Goal: Task Accomplishment & Management: Use online tool/utility

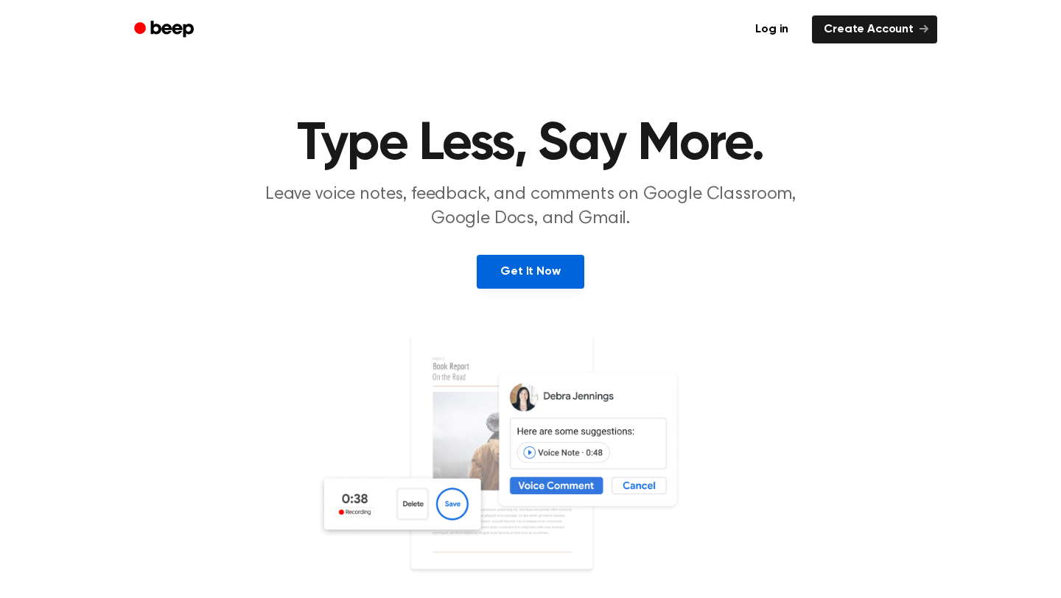
click at [503, 274] on link "Get It Now" at bounding box center [529, 272] width 107 height 34
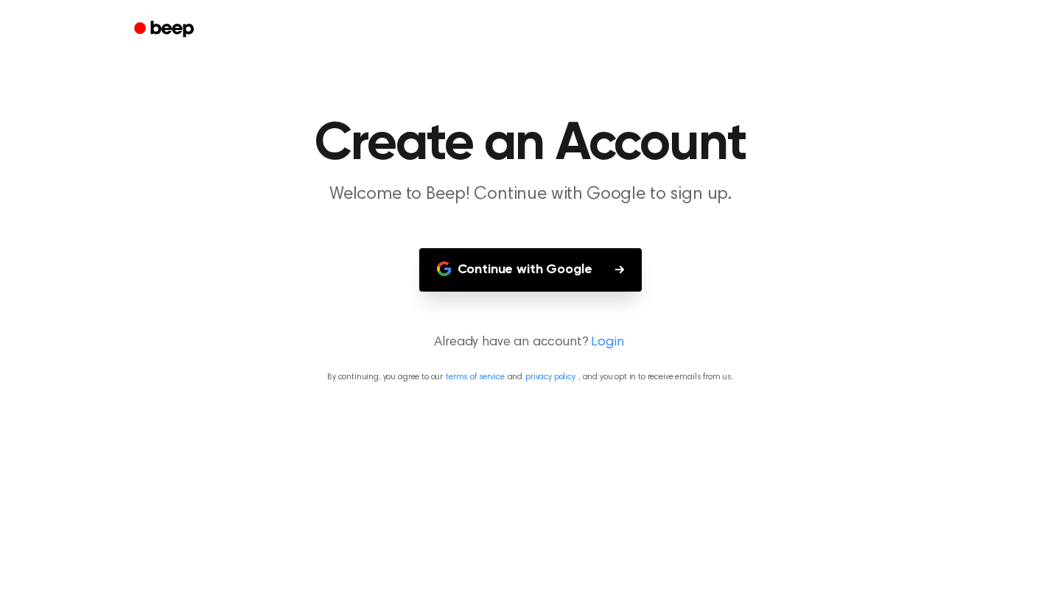
click at [580, 273] on button "Continue with Google" at bounding box center [530, 269] width 223 height 43
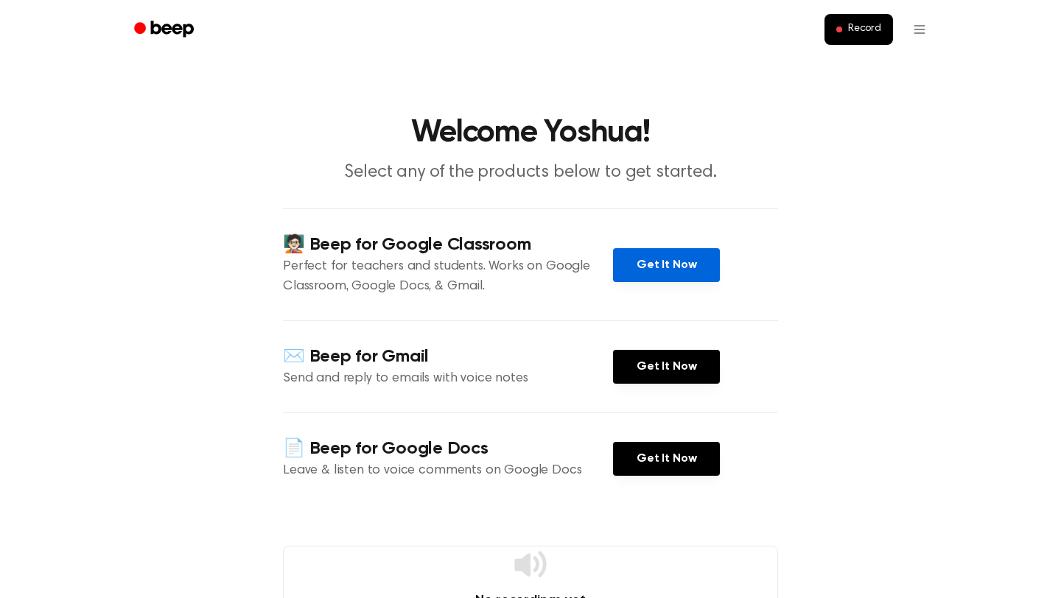
click at [648, 260] on link "Get It Now" at bounding box center [666, 265] width 107 height 34
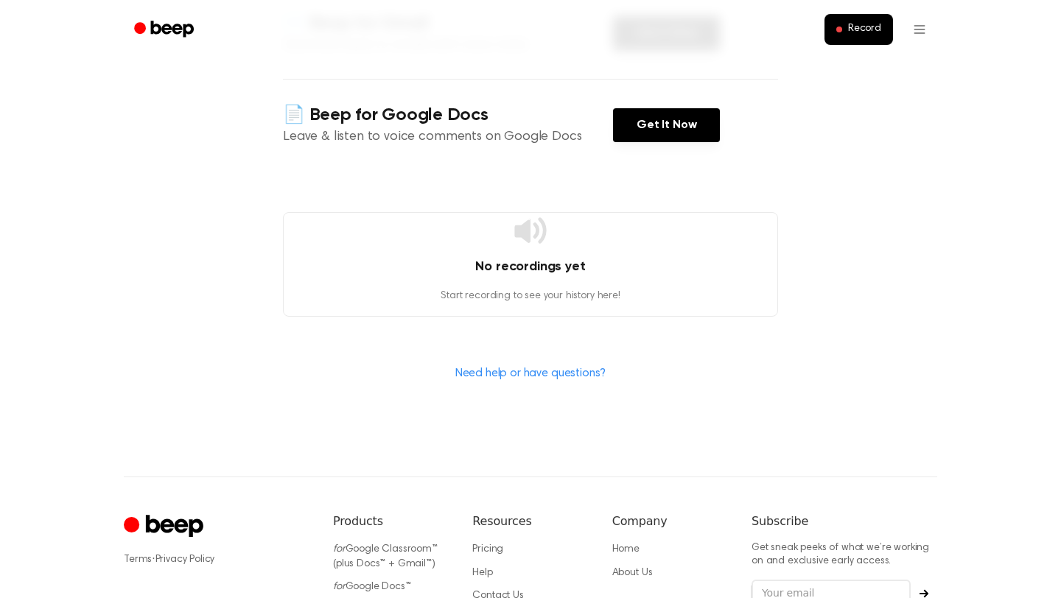
scroll to position [334, 0]
click at [513, 268] on h4 "No recordings yet" at bounding box center [530, 266] width 493 height 20
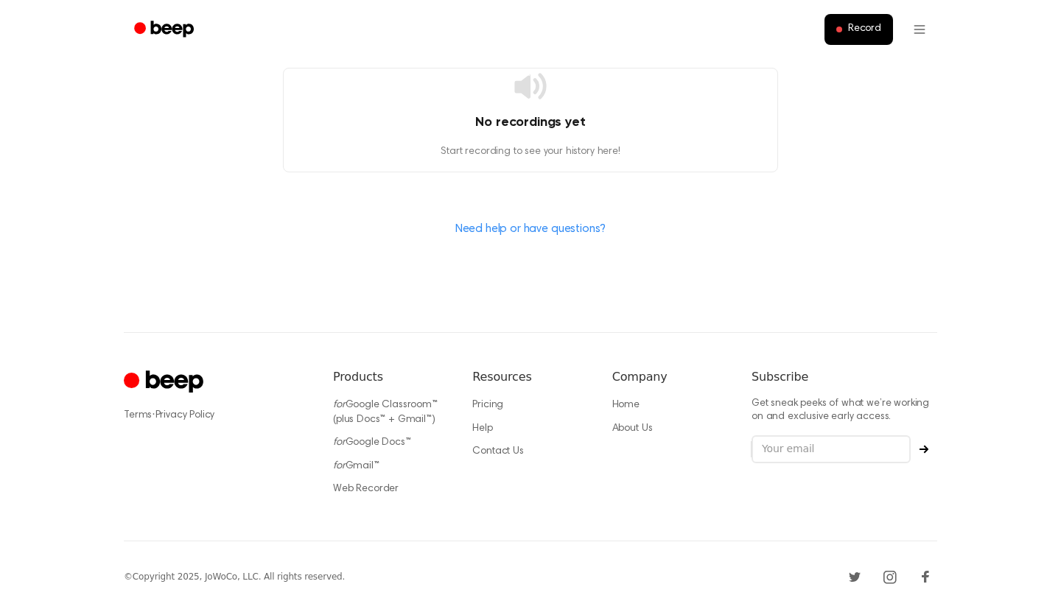
scroll to position [476, 0]
click at [543, 233] on link "Need help or have questions?" at bounding box center [530, 231] width 151 height 12
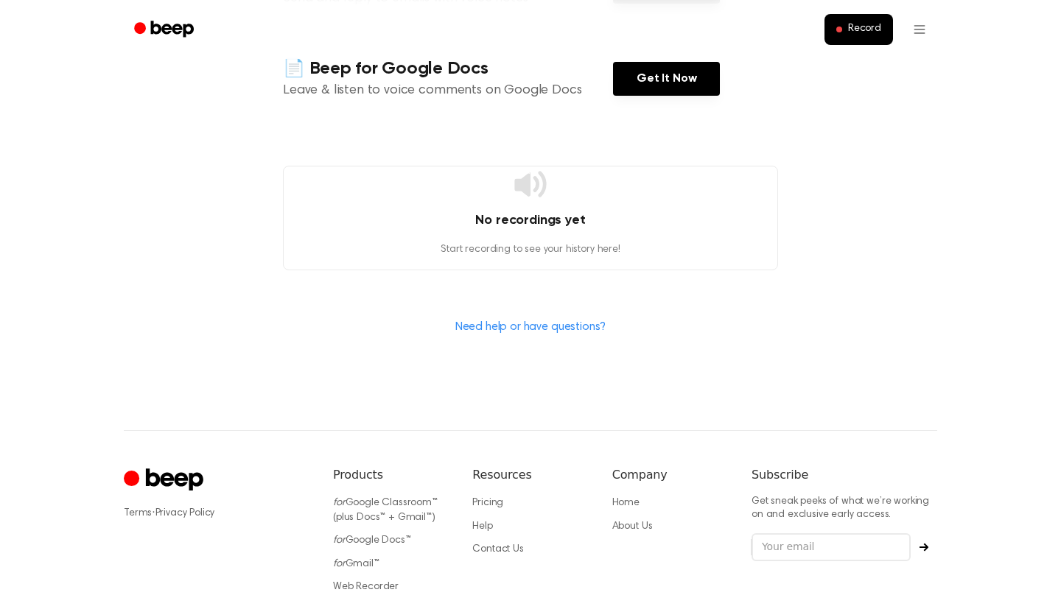
scroll to position [0, 0]
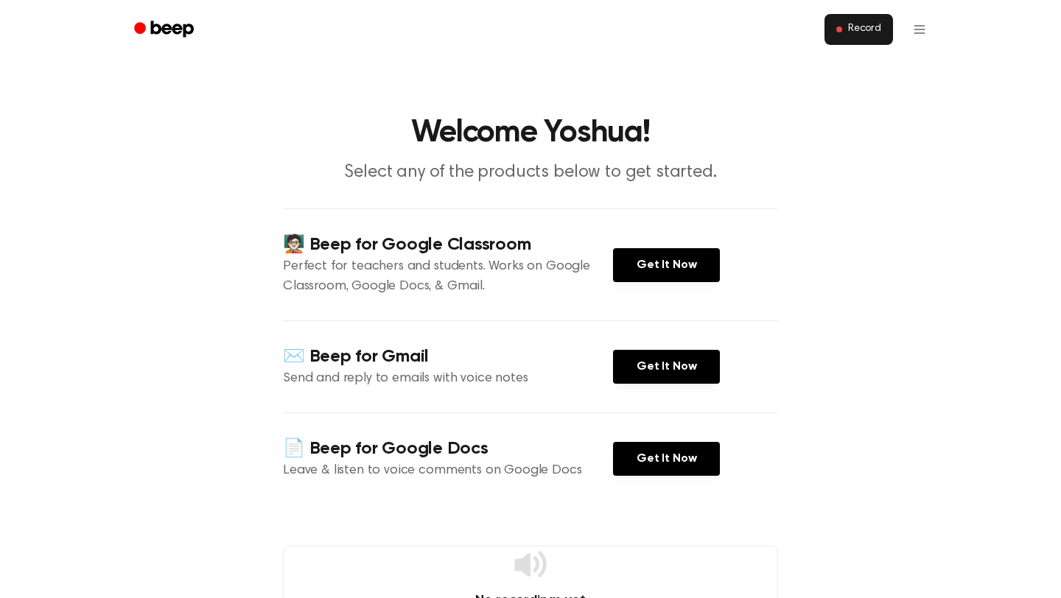
click at [860, 34] on span "Record" at bounding box center [864, 29] width 33 height 13
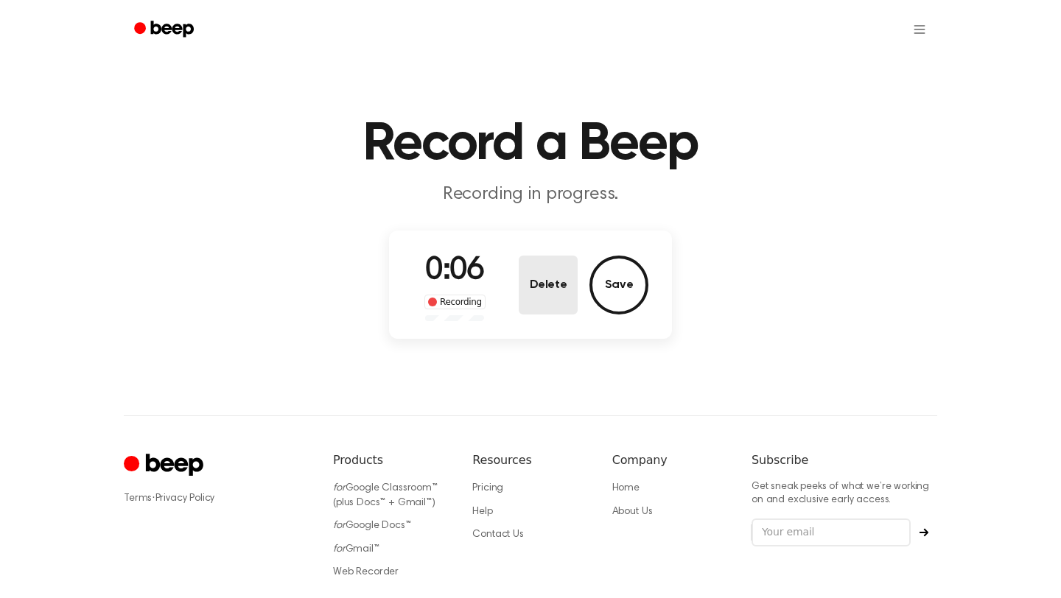
click at [555, 293] on button "Delete" at bounding box center [547, 285] width 59 height 59
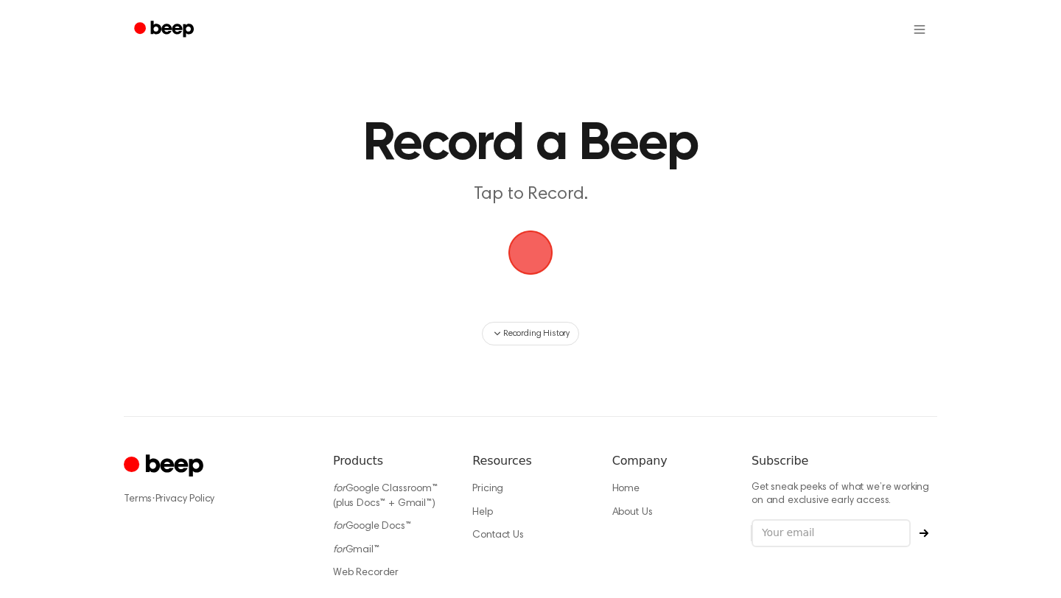
click at [534, 253] on span "button" at bounding box center [530, 252] width 41 height 41
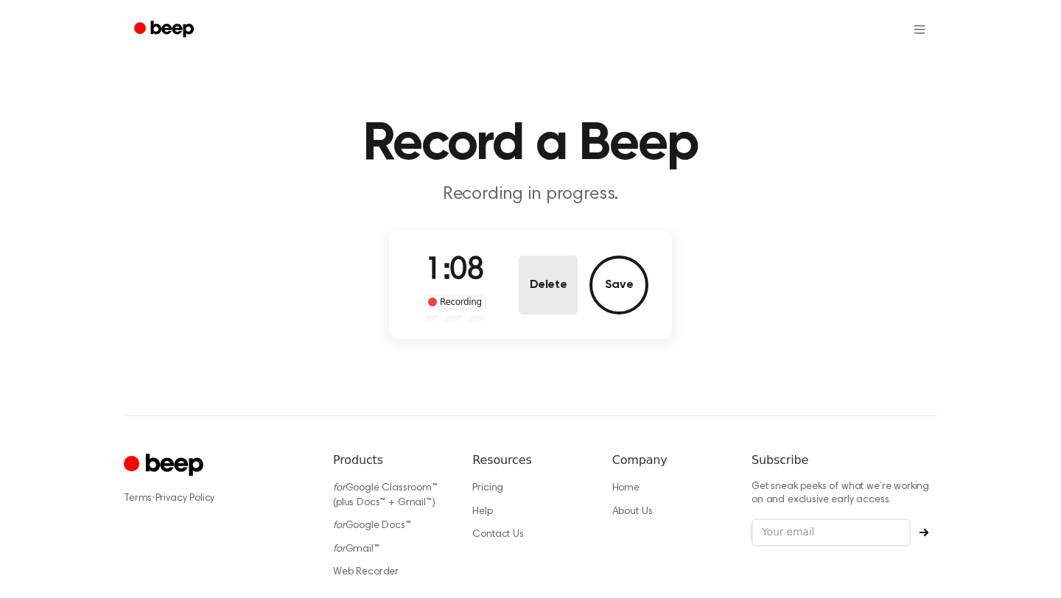
click at [546, 276] on button "Delete" at bounding box center [547, 285] width 59 height 59
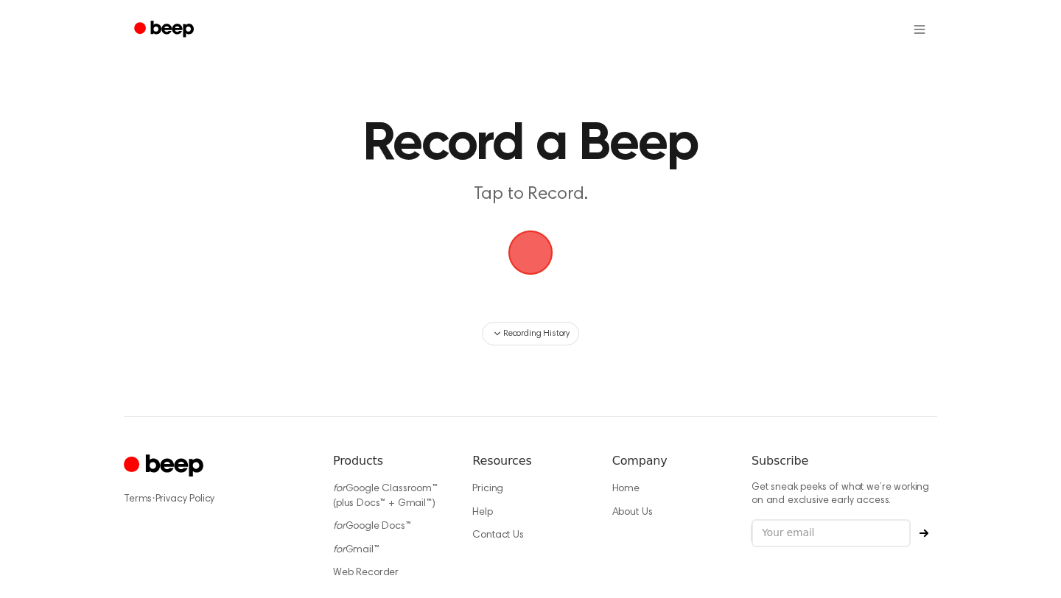
click at [532, 249] on span "button" at bounding box center [530, 252] width 41 height 41
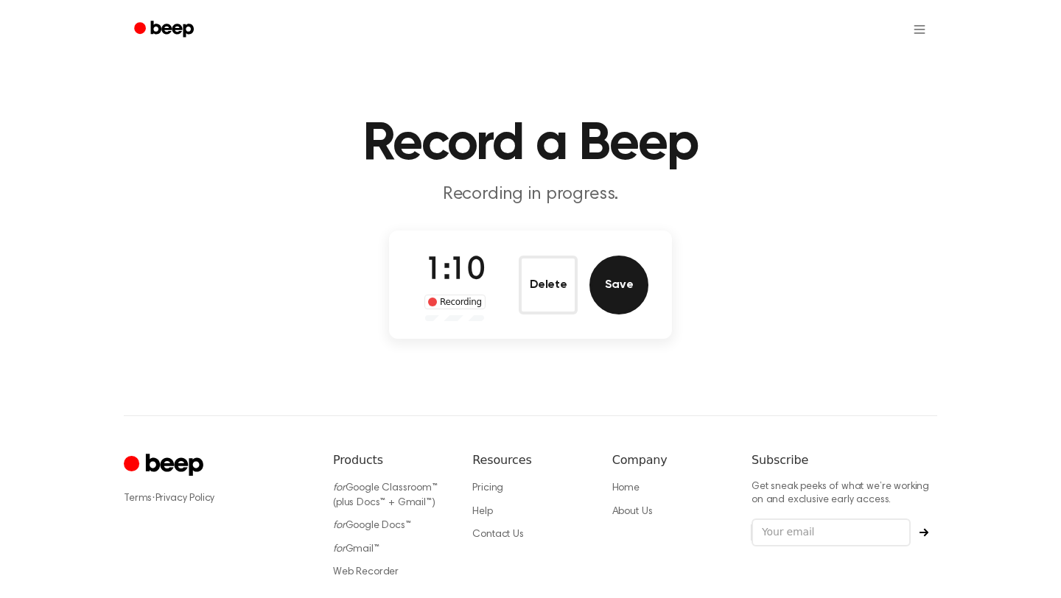
click at [621, 268] on button "Save" at bounding box center [618, 285] width 59 height 59
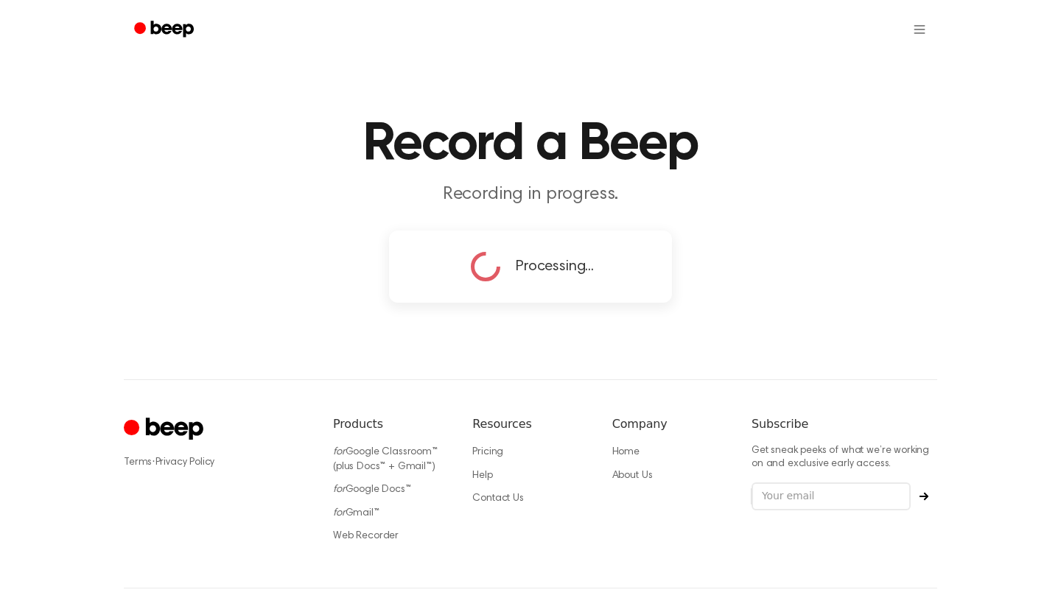
click at [621, 268] on div "Processing..." at bounding box center [530, 266] width 236 height 37
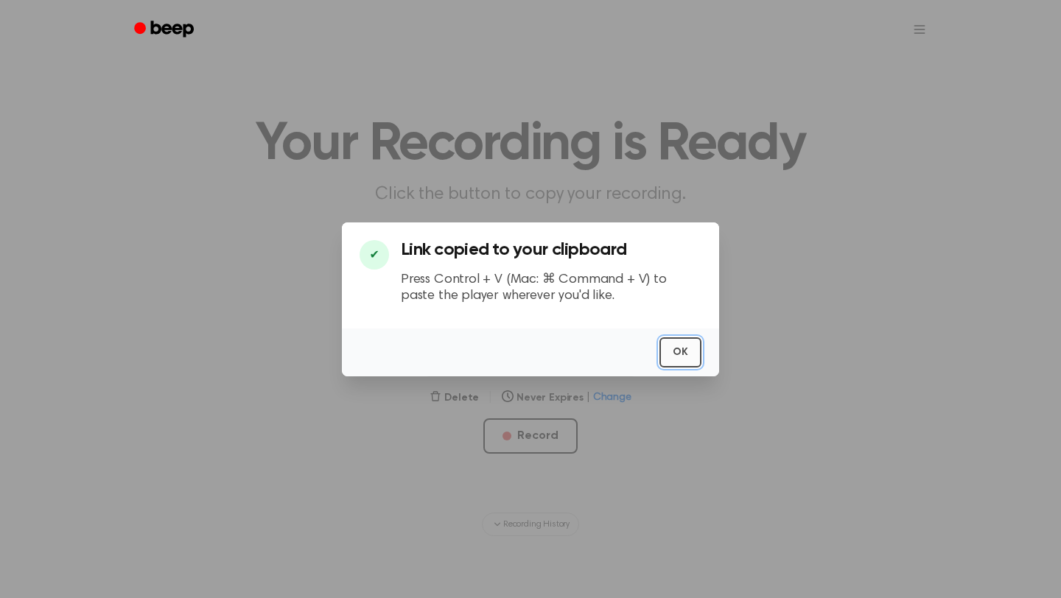
click at [672, 345] on button "OK" at bounding box center [680, 352] width 42 height 30
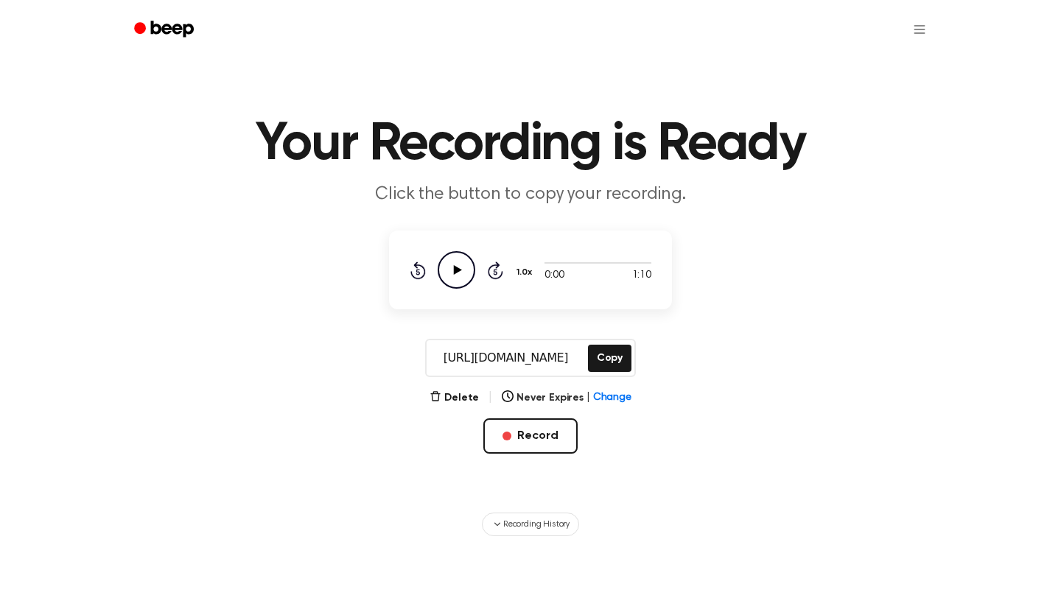
click at [456, 262] on icon "Play Audio" at bounding box center [456, 270] width 38 height 38
click at [610, 357] on button "Copy" at bounding box center [609, 358] width 43 height 27
click at [616, 348] on button "Copy" at bounding box center [609, 358] width 43 height 27
click at [613, 354] on button "Copy" at bounding box center [609, 358] width 43 height 27
